Goal: Transaction & Acquisition: Book appointment/travel/reservation

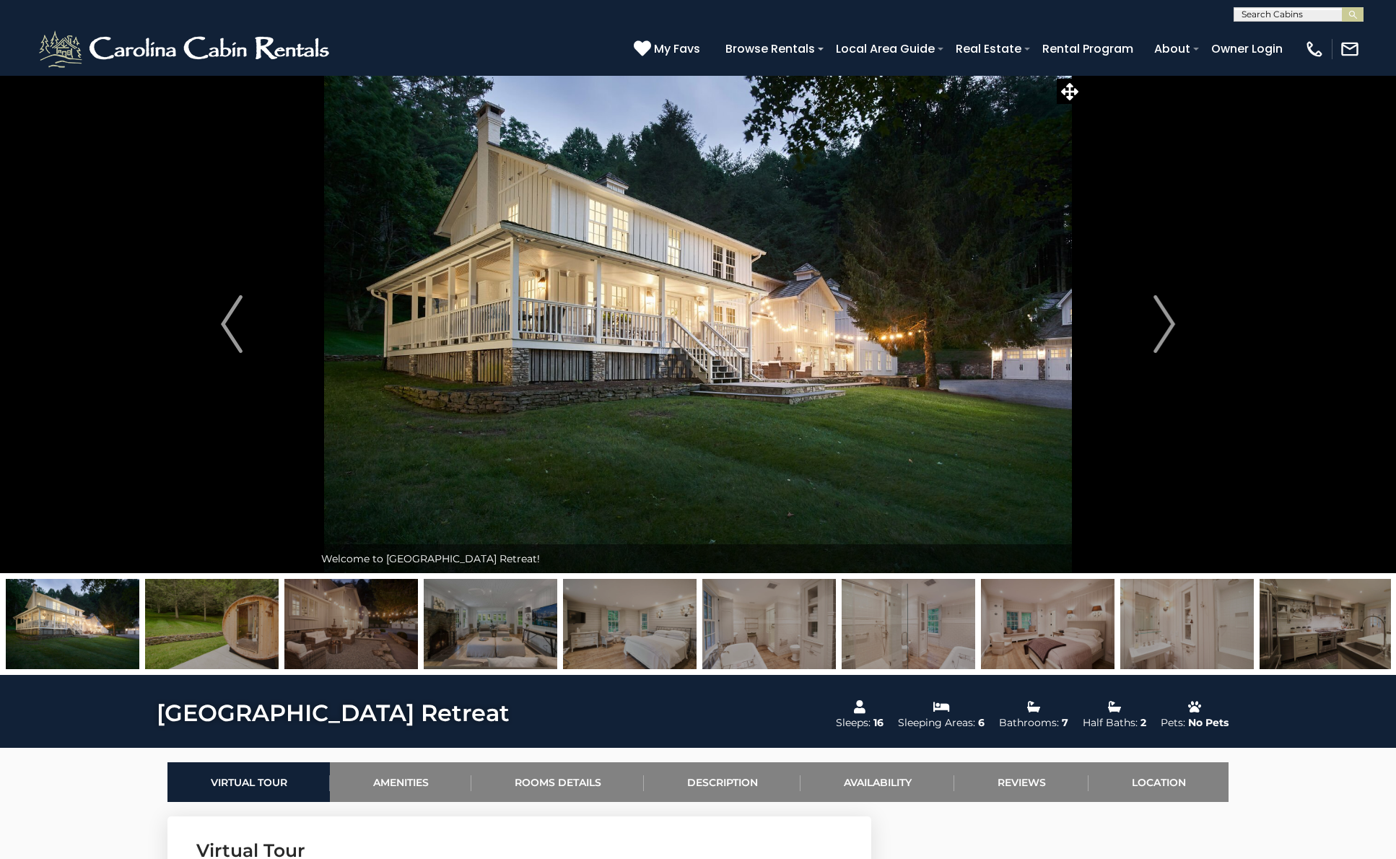
scroll to position [1, 0]
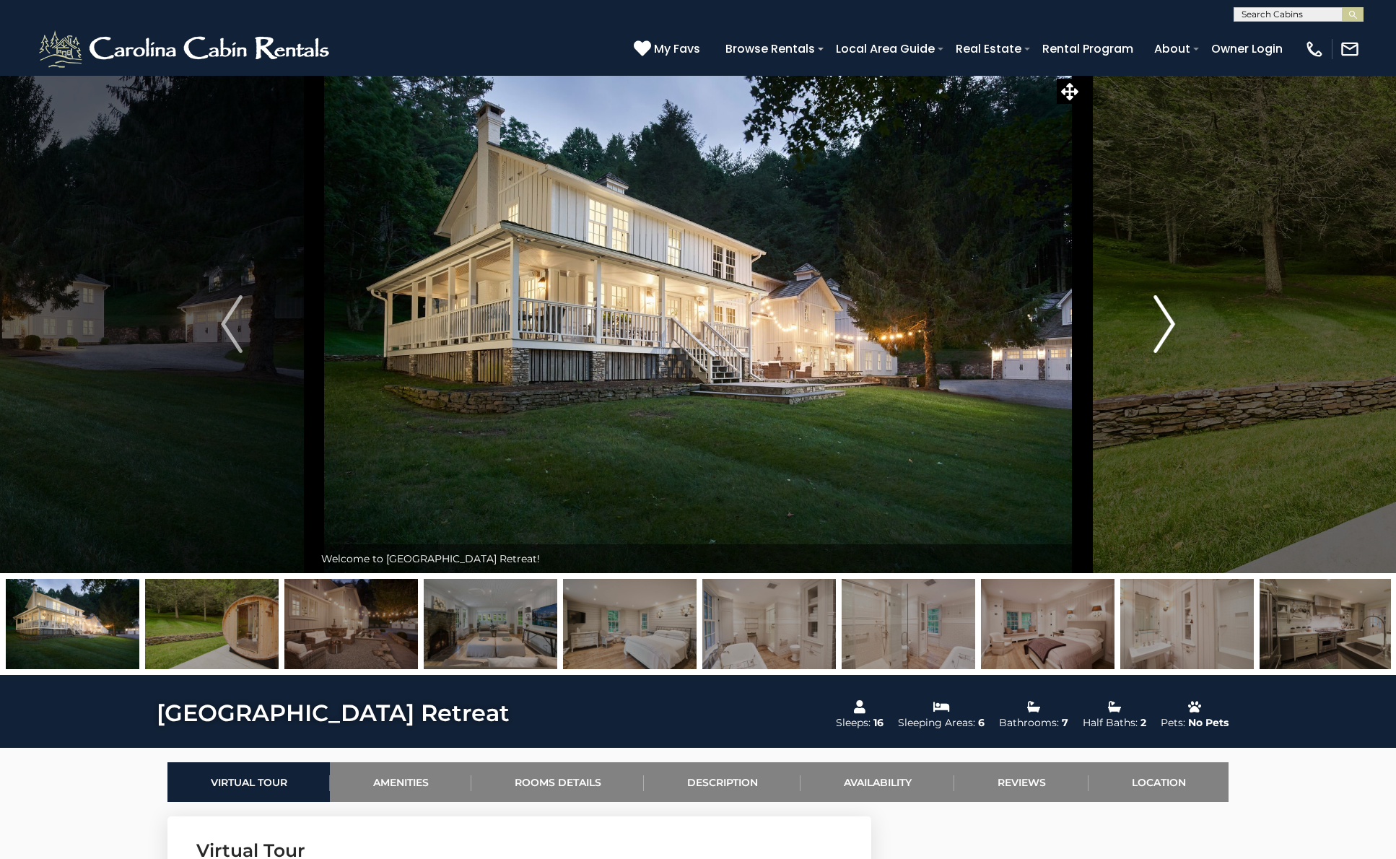
click at [1171, 323] on img "Next" at bounding box center [1164, 324] width 22 height 58
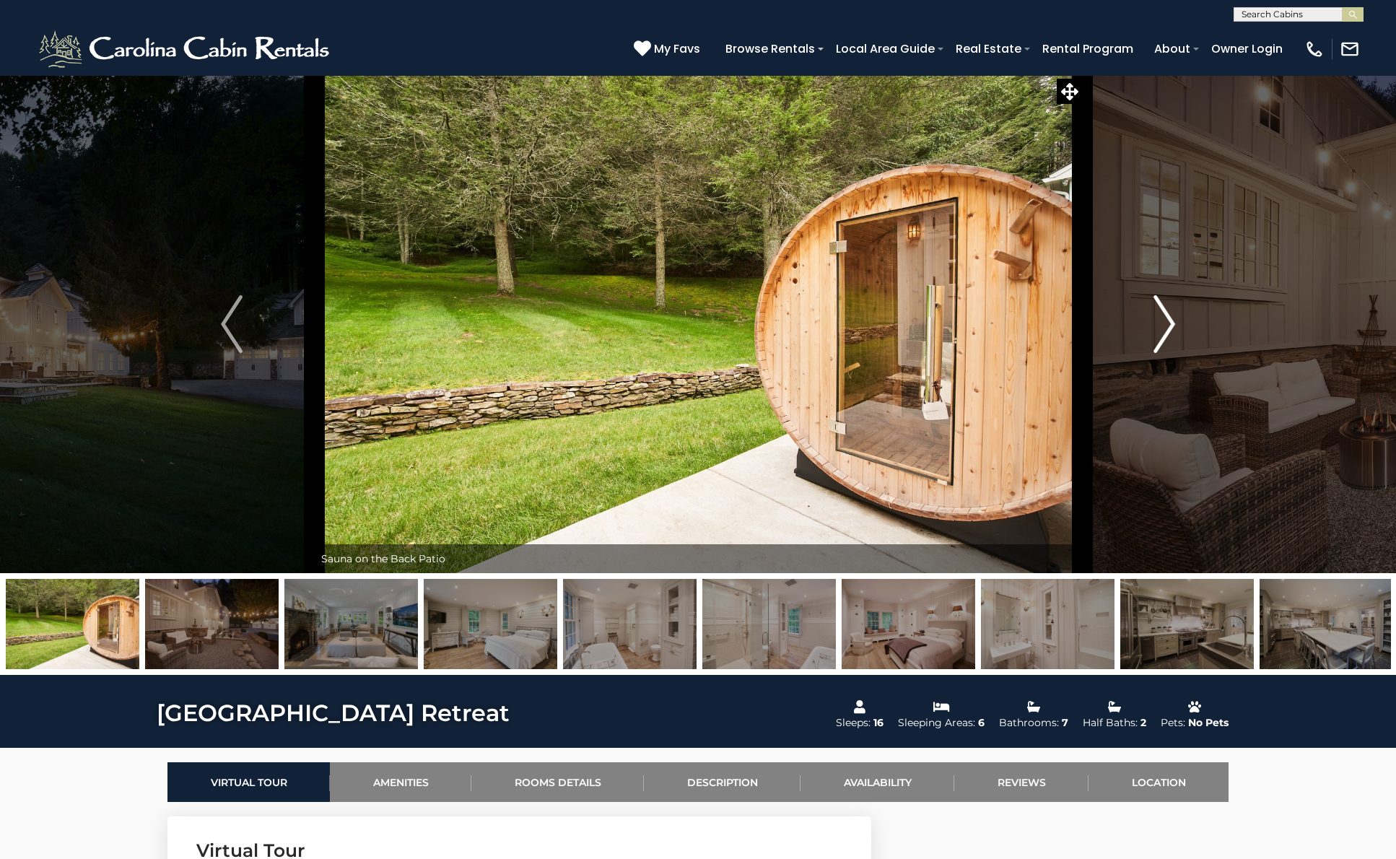
click at [1172, 323] on img "Next" at bounding box center [1164, 324] width 22 height 58
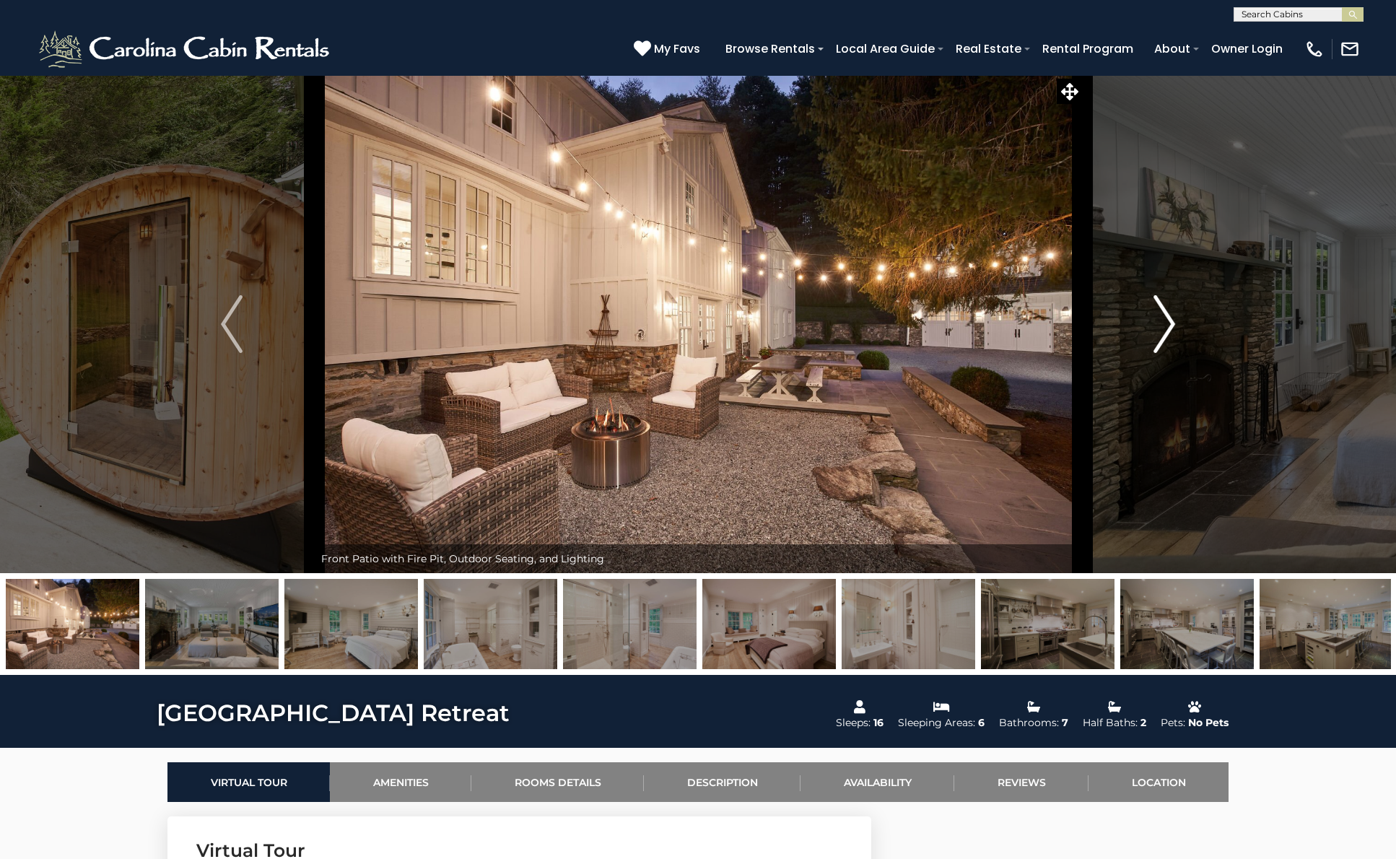
click at [1172, 323] on img "Next" at bounding box center [1164, 324] width 22 height 58
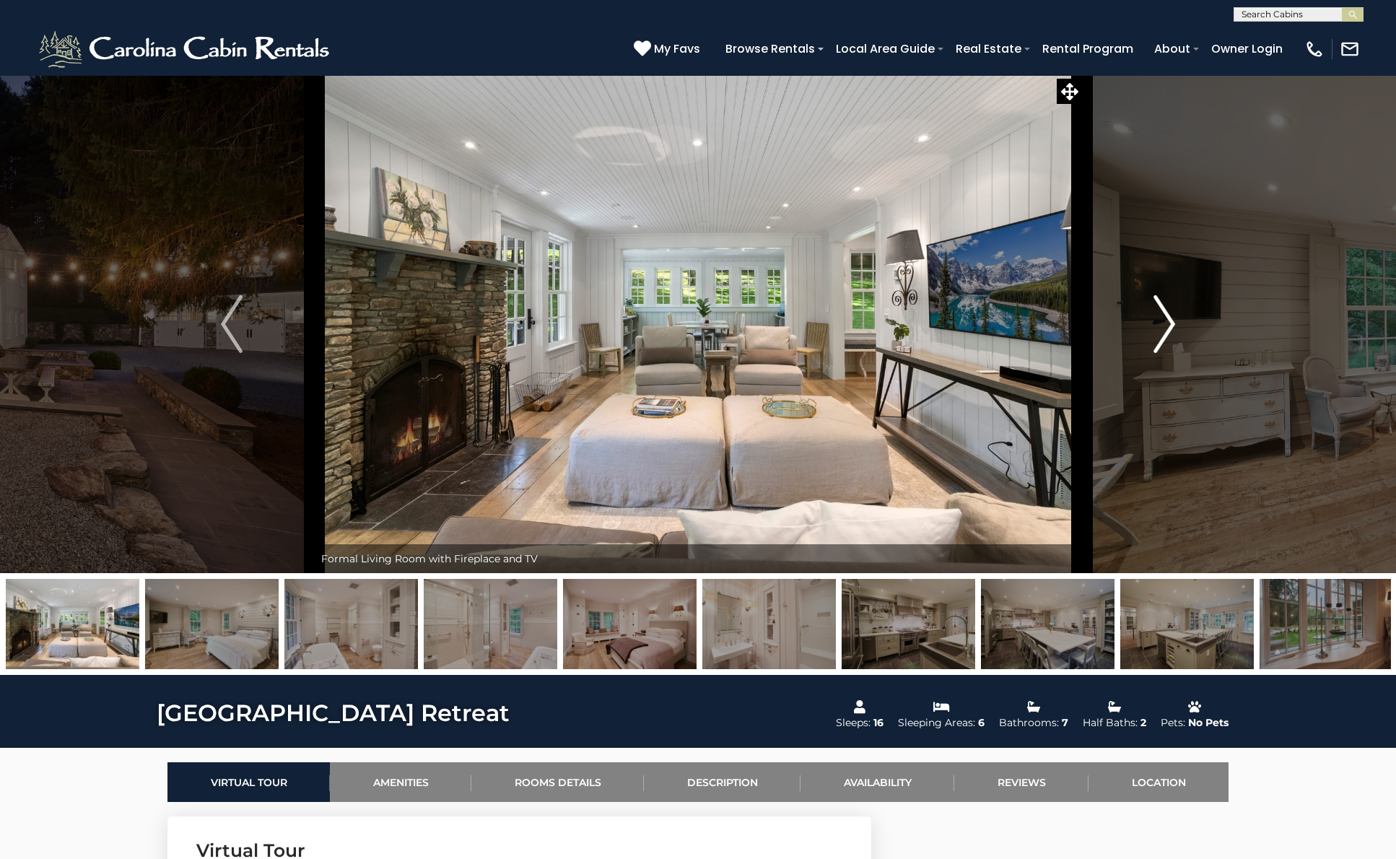
click at [1172, 323] on img "Next" at bounding box center [1164, 324] width 22 height 58
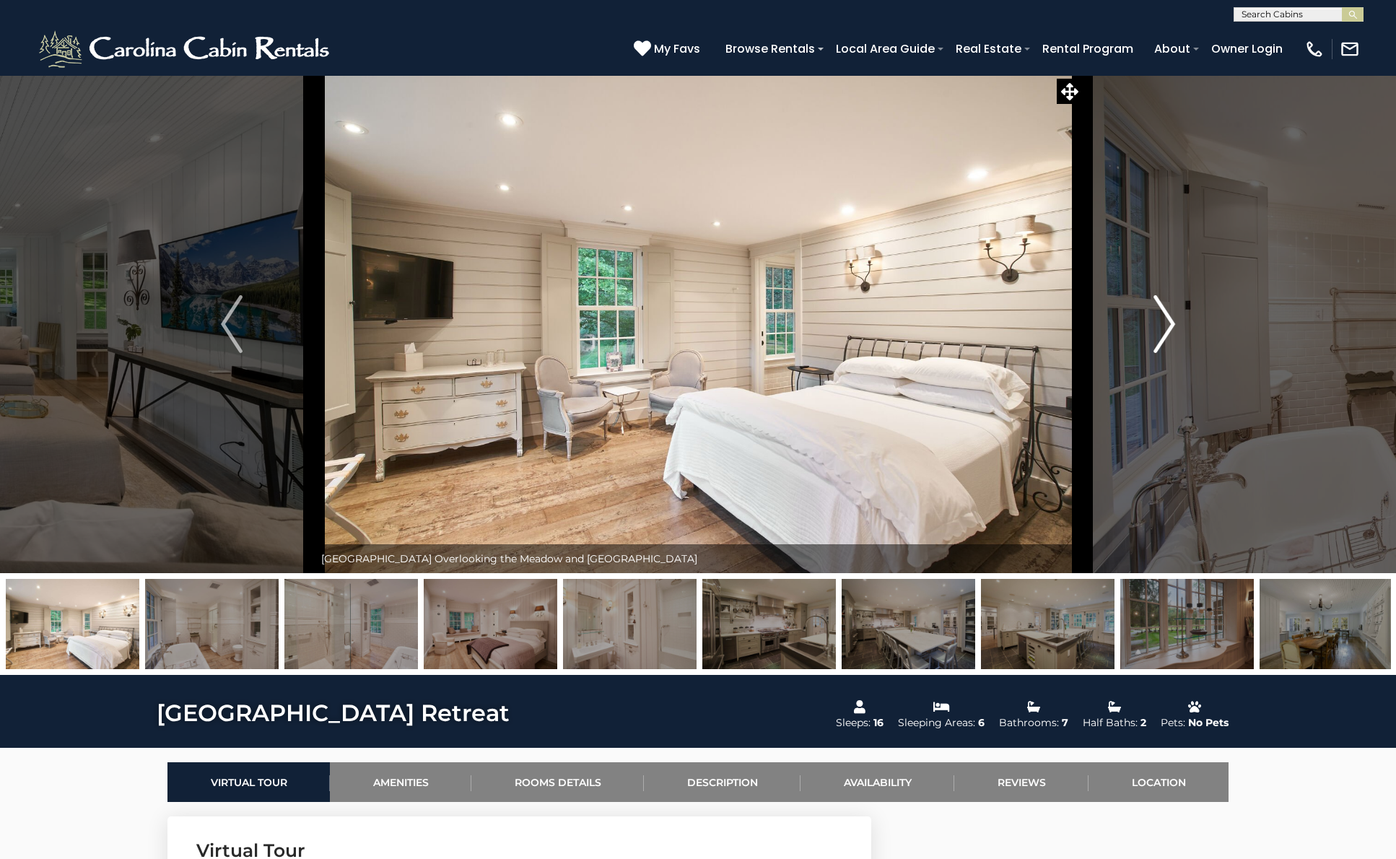
click at [1172, 323] on img "Next" at bounding box center [1164, 324] width 22 height 58
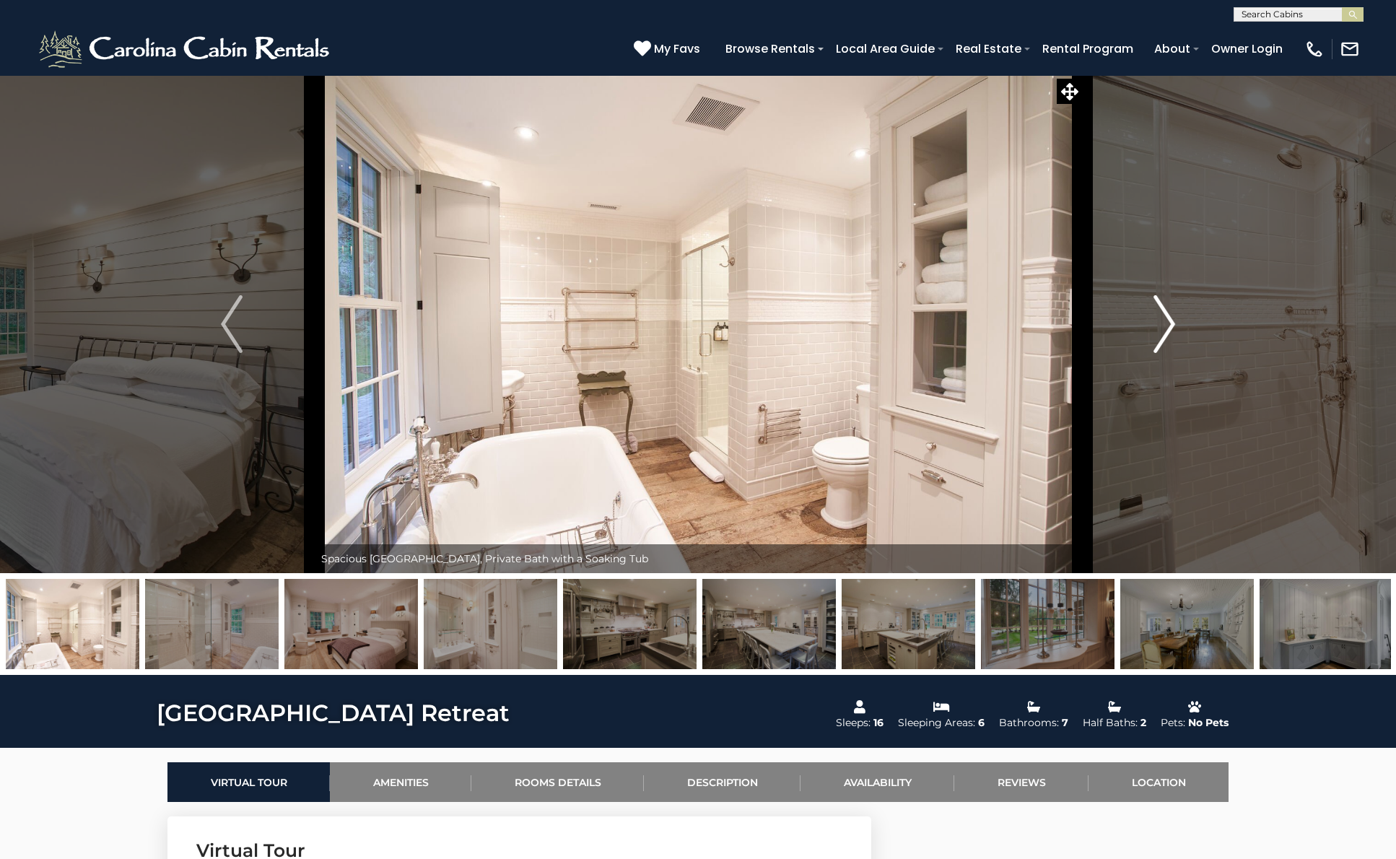
click at [1172, 323] on img "Next" at bounding box center [1164, 324] width 22 height 58
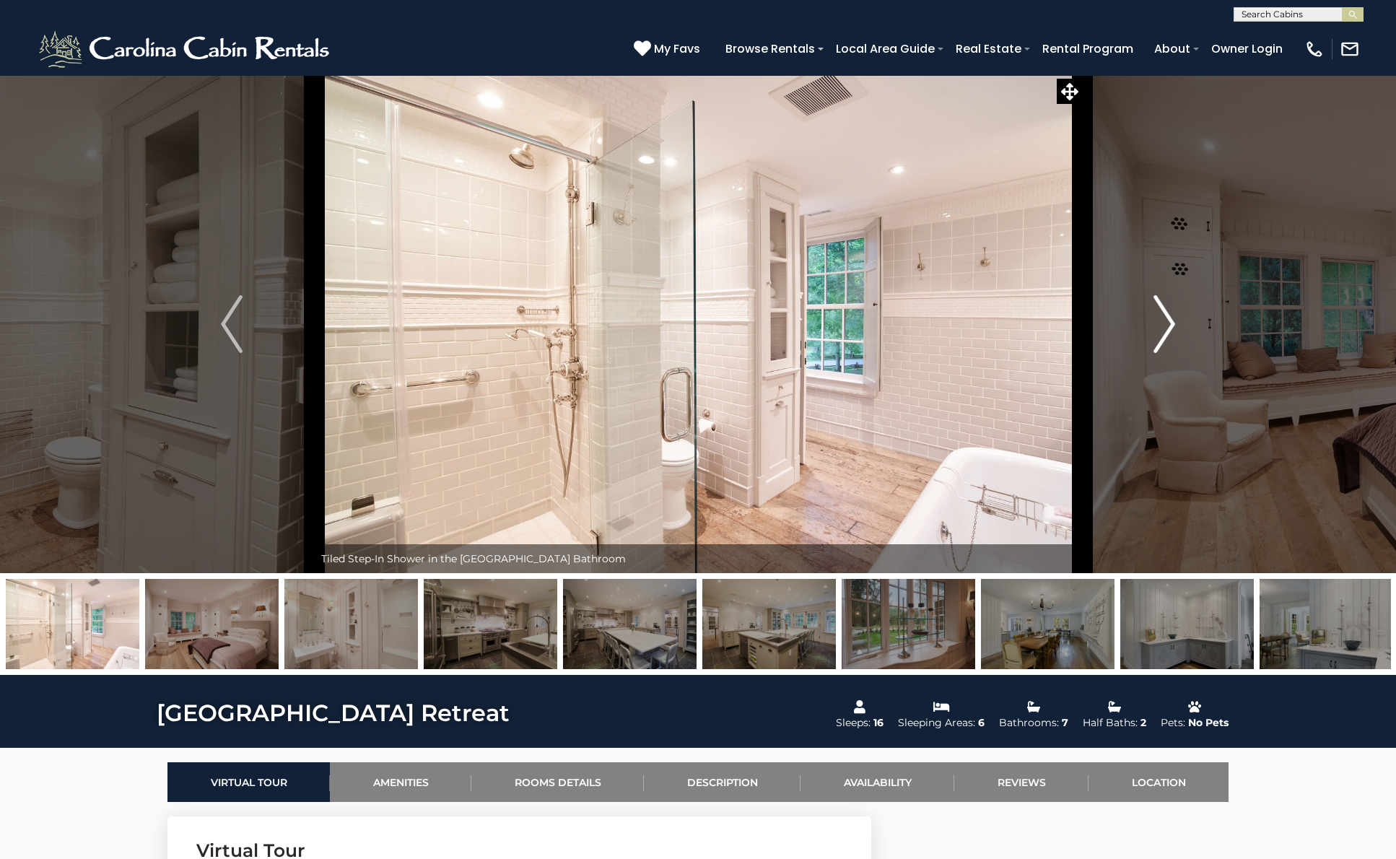
click at [1172, 323] on img "Next" at bounding box center [1164, 324] width 22 height 58
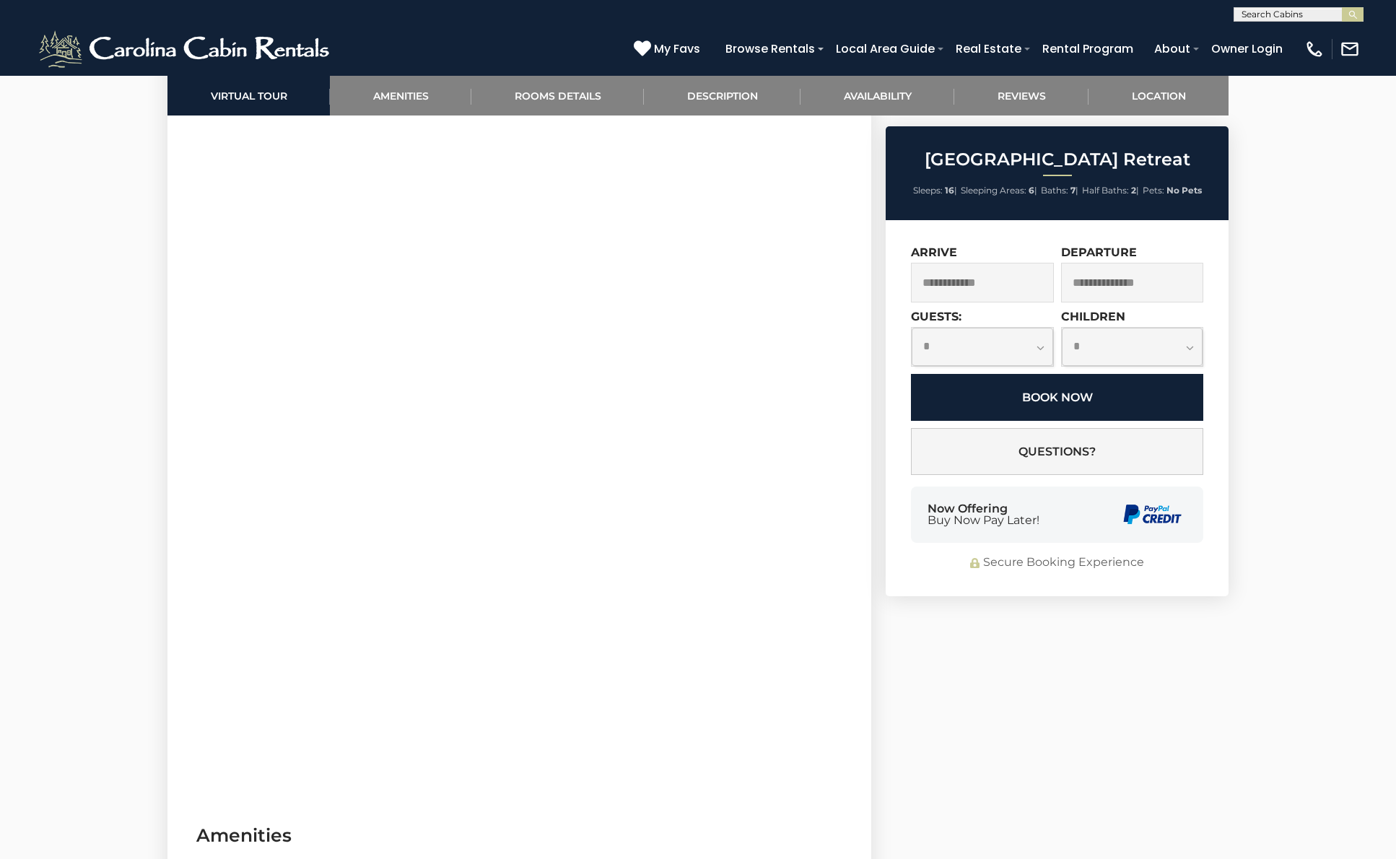
scroll to position [795, 0]
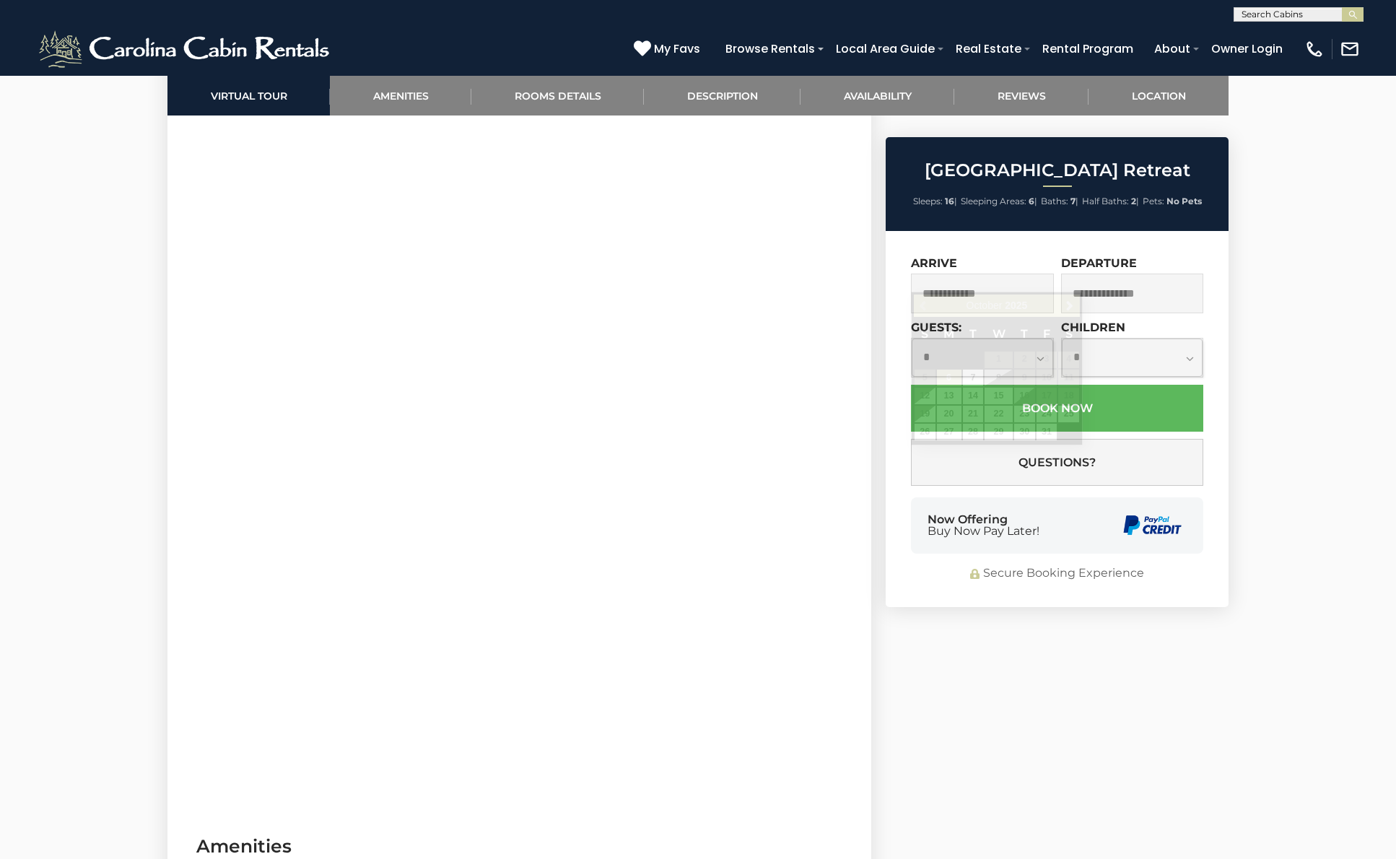
click at [1005, 274] on input "text" at bounding box center [982, 294] width 143 height 40
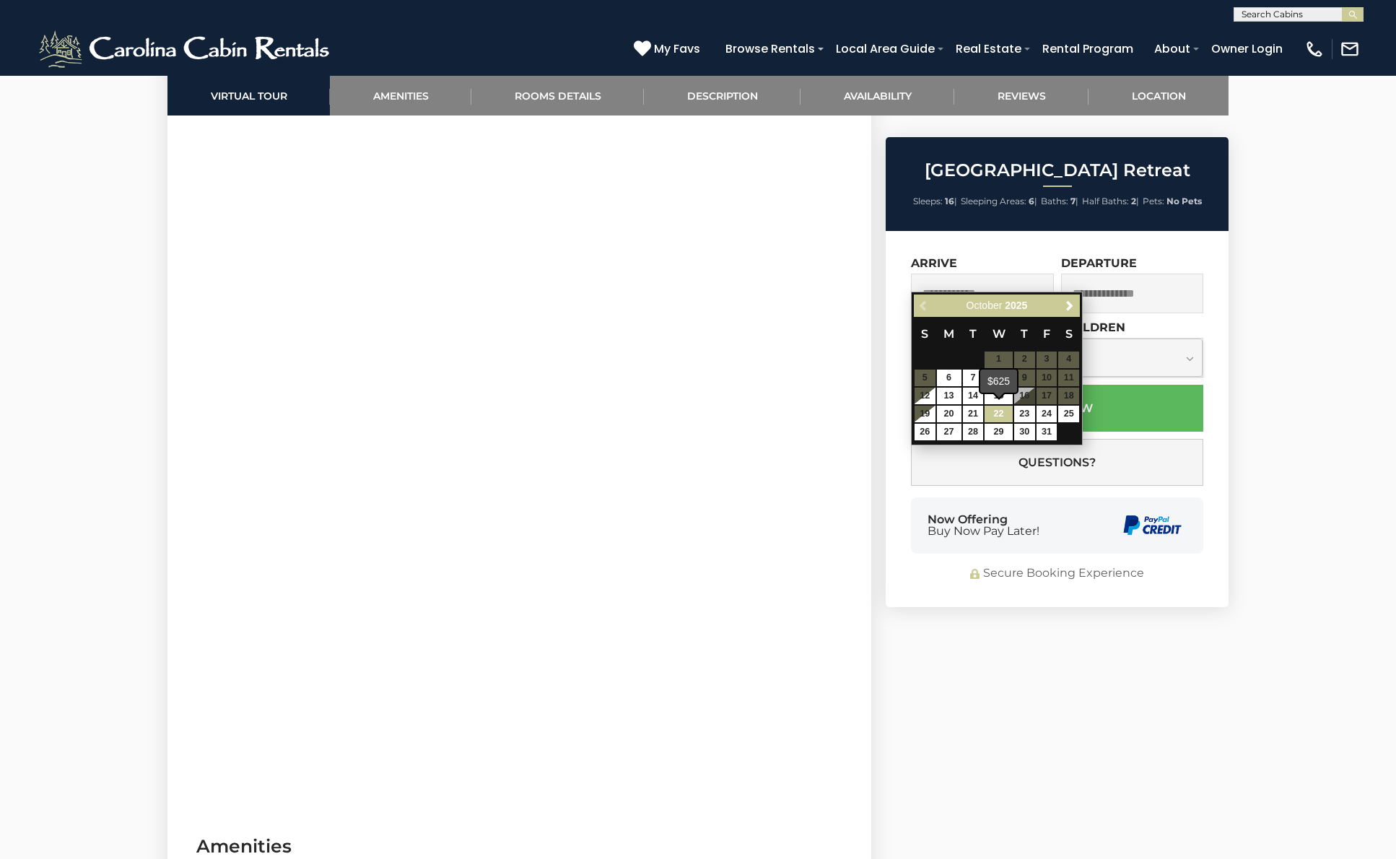
click at [1003, 408] on link "22" at bounding box center [998, 414] width 27 height 17
type input "**********"
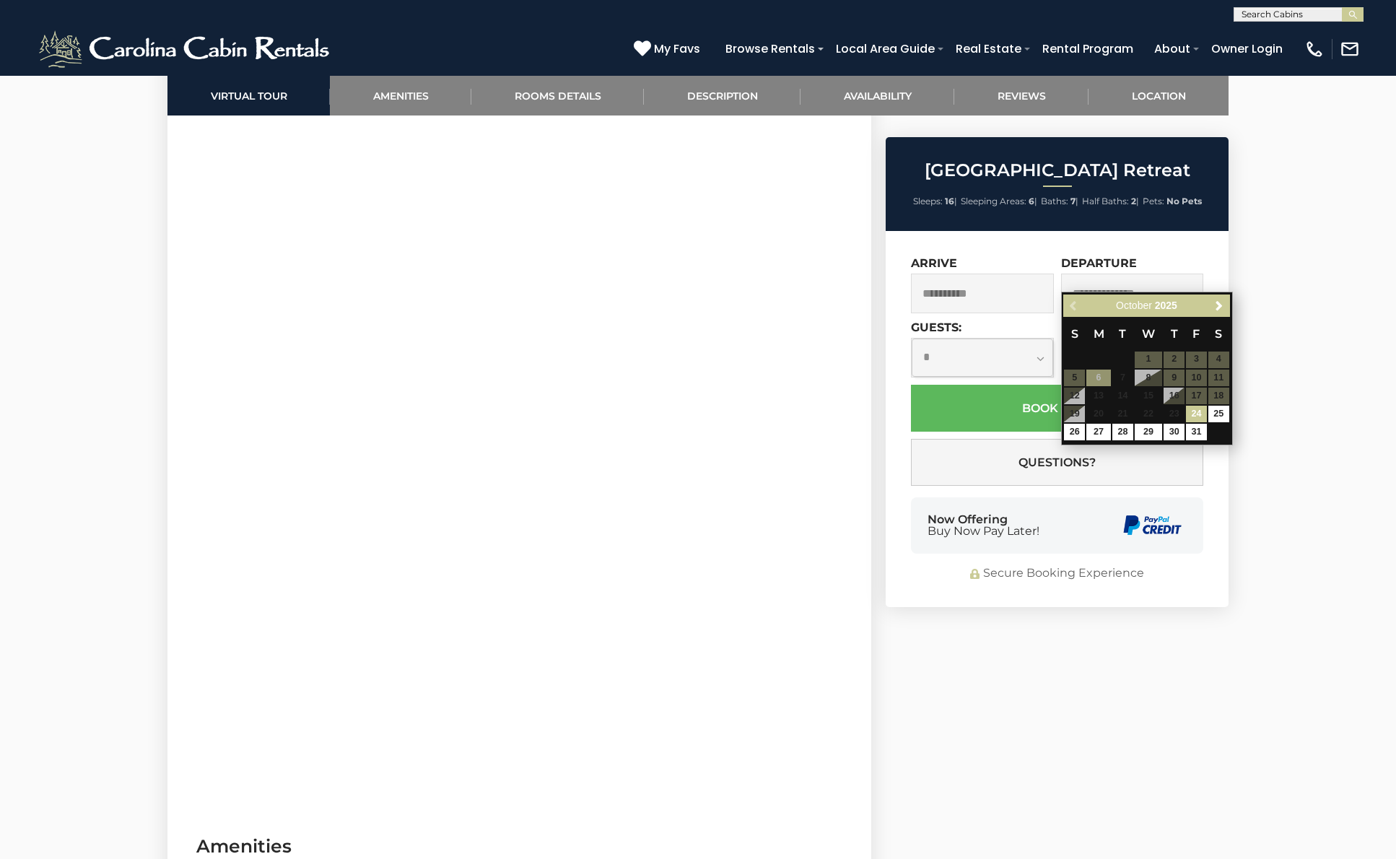
click at [1106, 274] on input "text" at bounding box center [1132, 294] width 143 height 40
click at [1197, 410] on link "24" at bounding box center [1196, 414] width 21 height 17
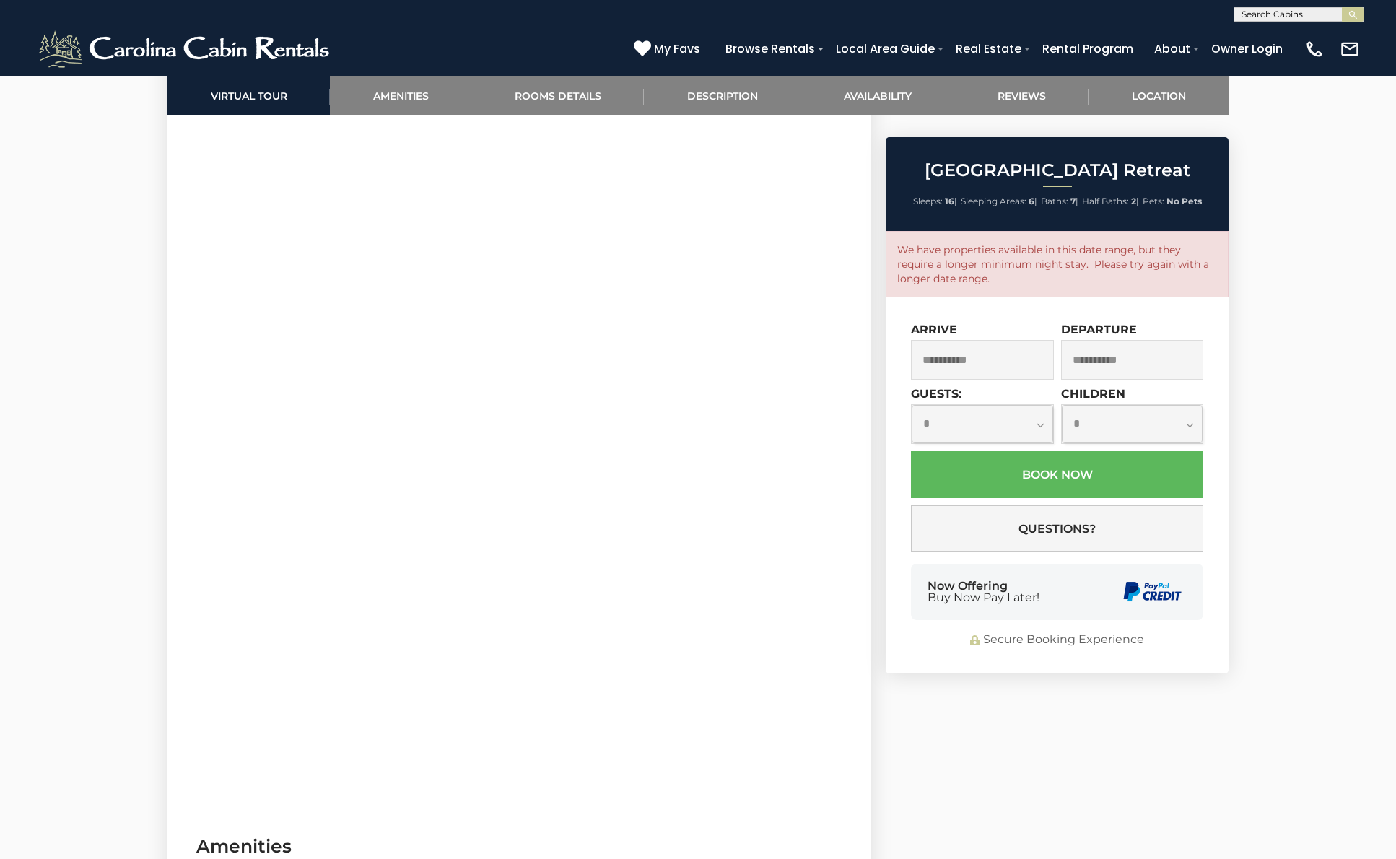
click at [1125, 341] on input "**********" at bounding box center [1132, 360] width 143 height 40
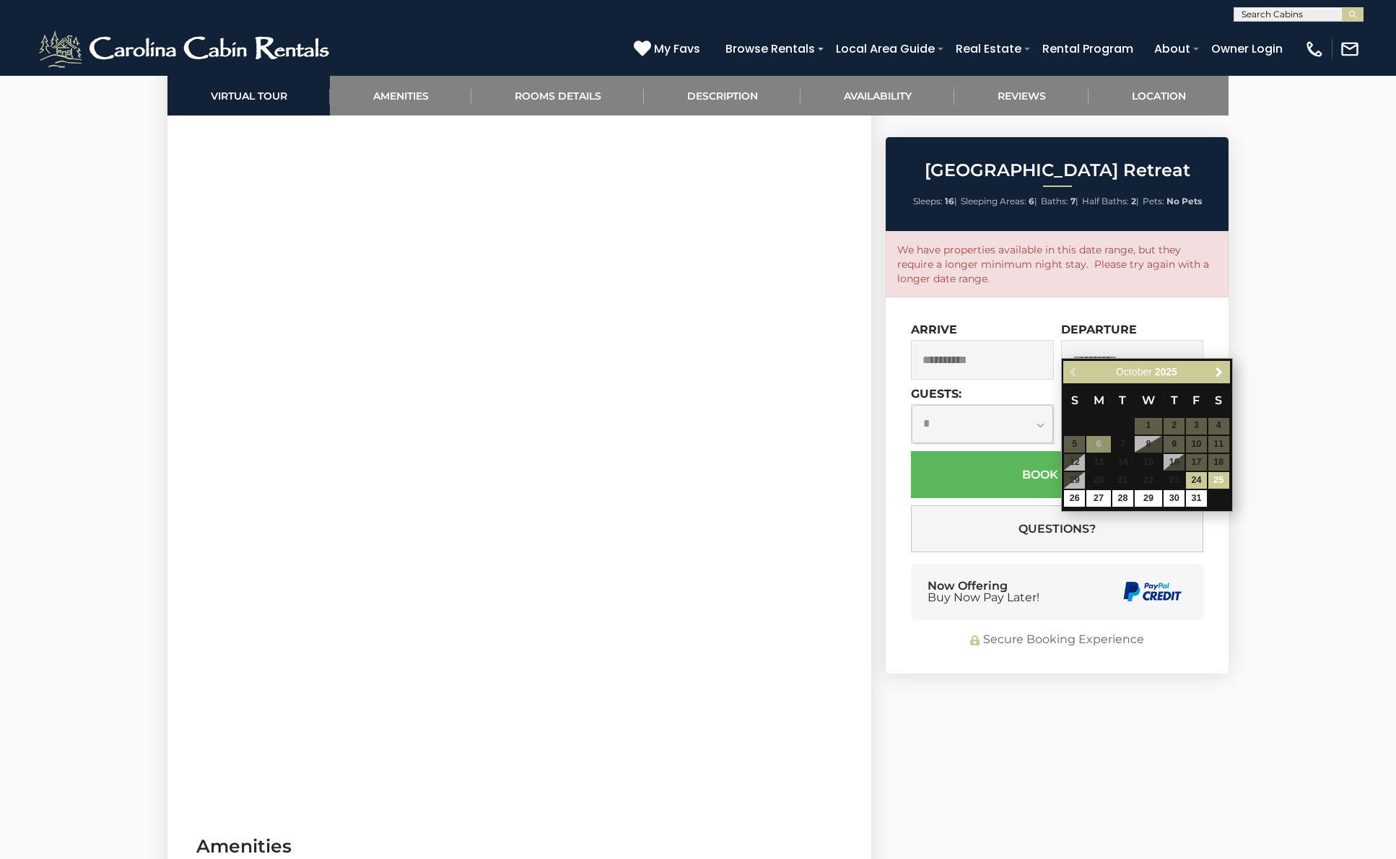
click at [1221, 476] on link "25" at bounding box center [1218, 480] width 21 height 17
type input "**********"
